Goal: Task Accomplishment & Management: Manage account settings

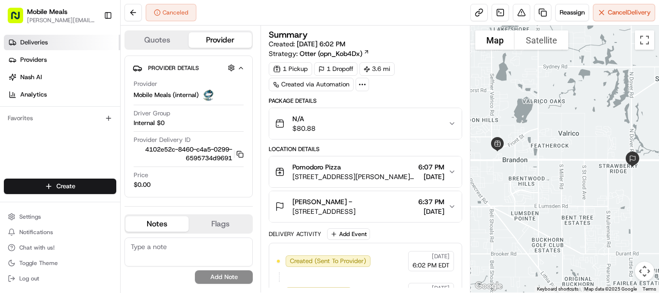
click at [56, 39] on link "Deliveries" at bounding box center [62, 42] width 116 height 15
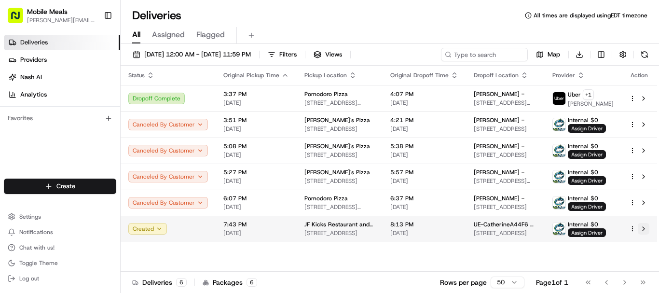
click at [647, 227] on button at bounding box center [644, 229] width 12 height 12
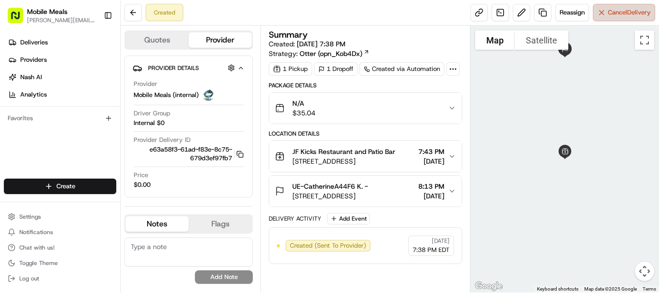
click at [611, 13] on span "Cancel Delivery" at bounding box center [629, 12] width 43 height 9
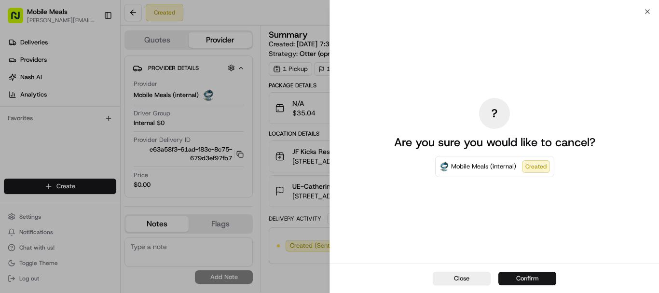
click at [546, 278] on button "Confirm" at bounding box center [528, 279] width 58 height 14
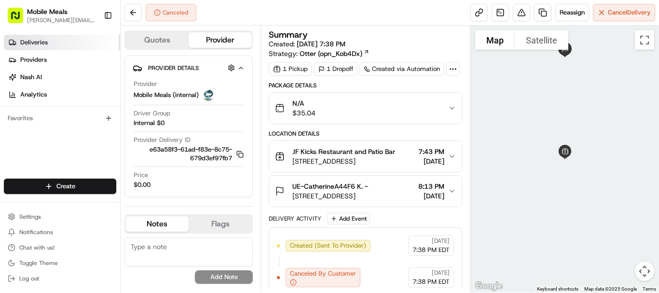
click at [55, 40] on link "Deliveries" at bounding box center [62, 42] width 116 height 15
